Goal: Information Seeking & Learning: Learn about a topic

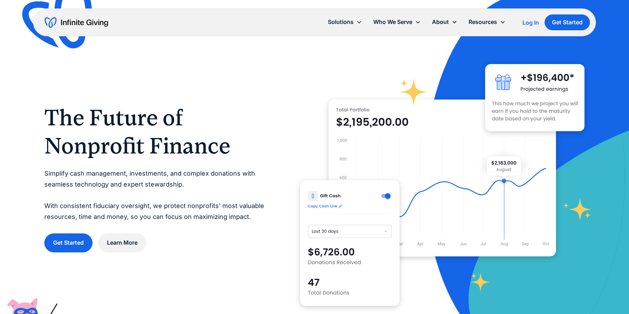
scroll to position [4, 0]
click at [450, 51] on link "Services" at bounding box center [446, 51] width 23 height 9
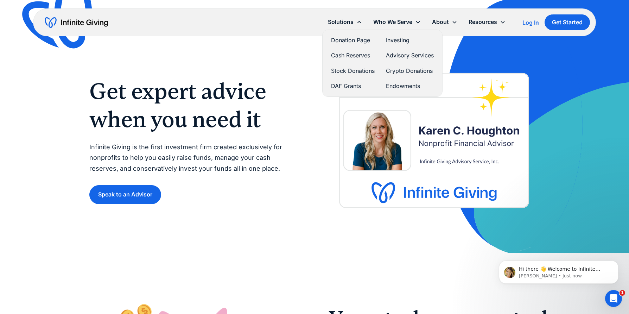
click at [346, 70] on link "Stock Donations" at bounding box center [353, 70] width 44 height 9
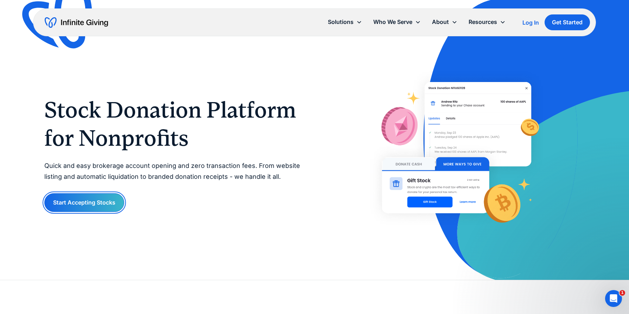
click at [98, 206] on link "Start Accepting Stocks" at bounding box center [84, 202] width 80 height 19
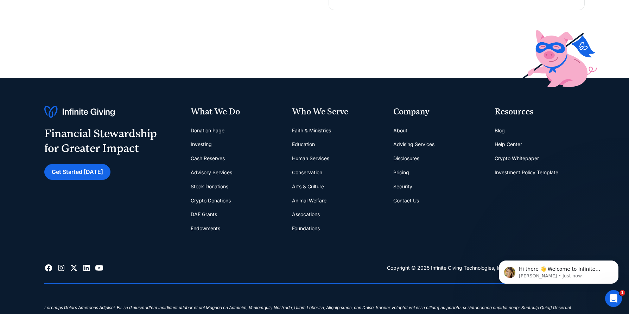
scroll to position [211, 0]
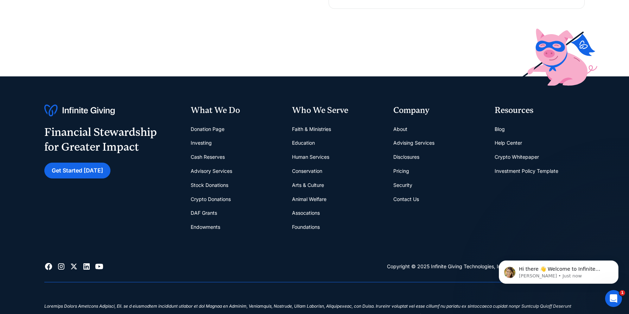
click at [402, 170] on link "Pricing" at bounding box center [401, 171] width 16 height 14
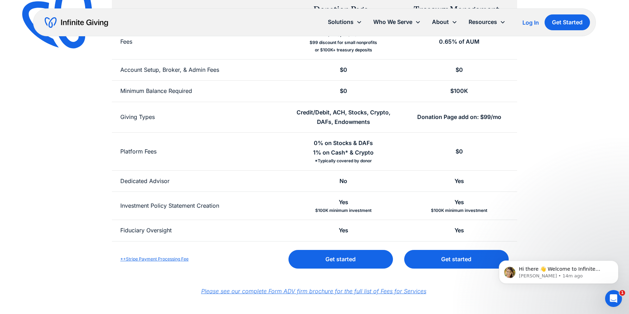
scroll to position [246, 0]
